Goal: Task Accomplishment & Management: Use online tool/utility

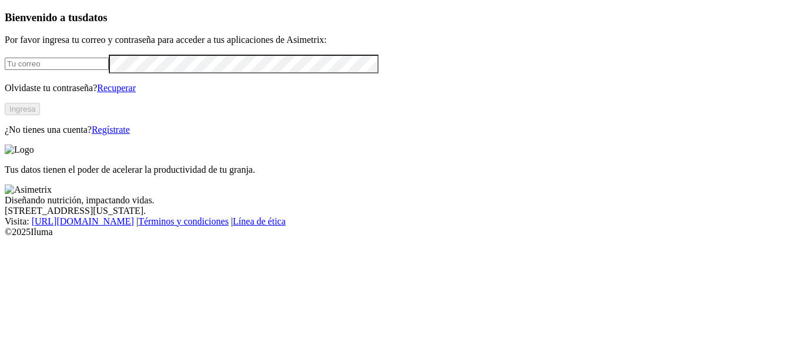
type input "[EMAIL_ADDRESS][PERSON_NAME][DOMAIN_NAME]"
click at [40, 115] on button "Ingresa" at bounding box center [22, 109] width 35 height 12
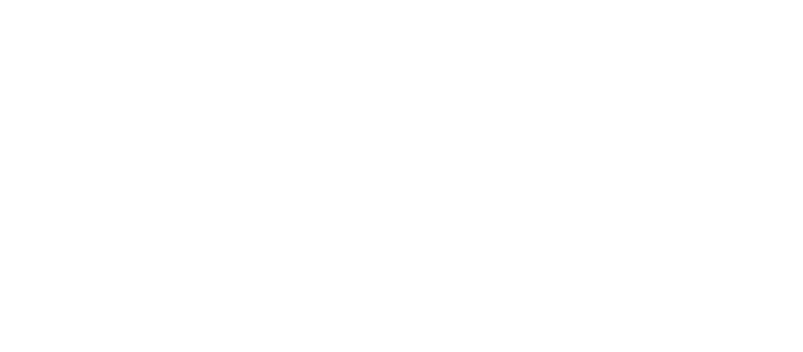
click at [24, 19] on icon at bounding box center [23, 240] width 36 height 470
